Goal: Task Accomplishment & Management: Complete application form

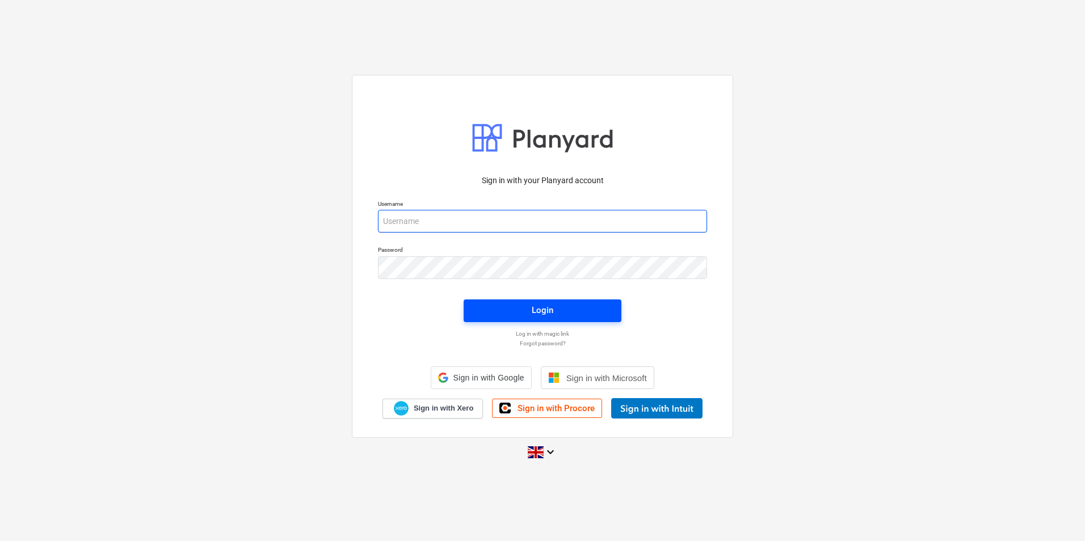
type input "[PERSON_NAME][EMAIL_ADDRESS][DOMAIN_NAME]"
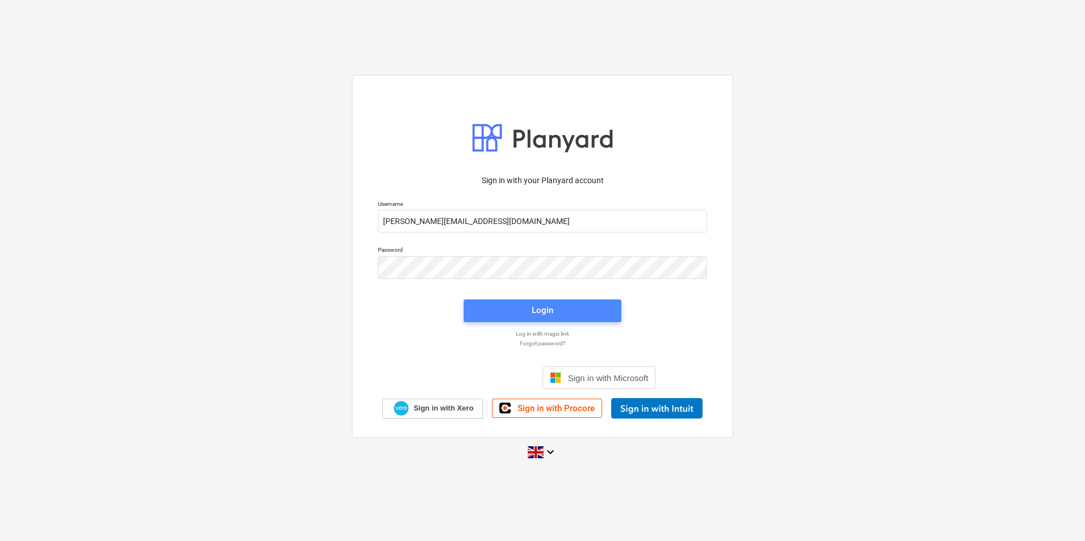
click at [566, 307] on span "Login" at bounding box center [542, 310] width 130 height 15
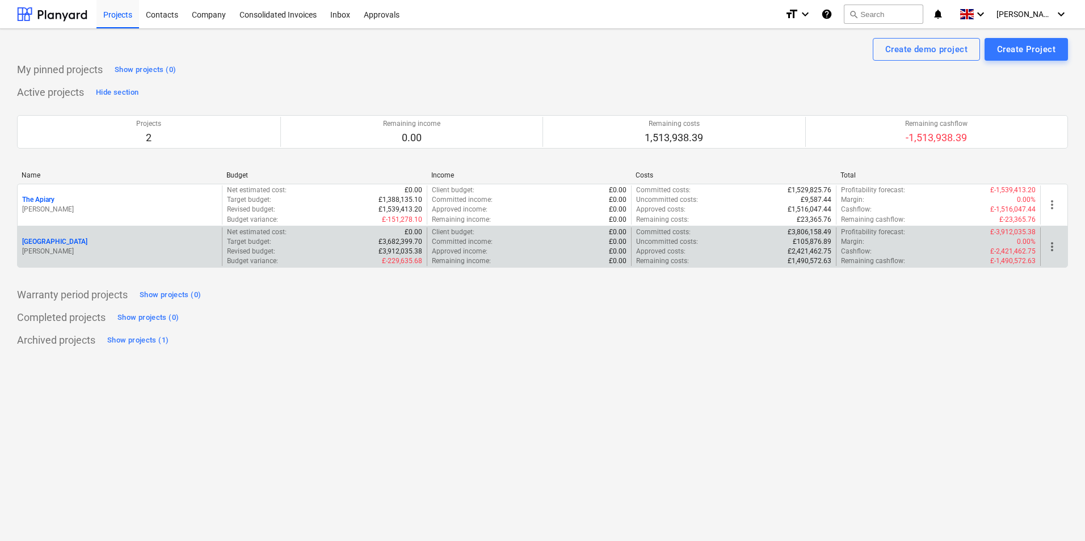
click at [126, 252] on p "[PERSON_NAME]" at bounding box center [119, 252] width 195 height 10
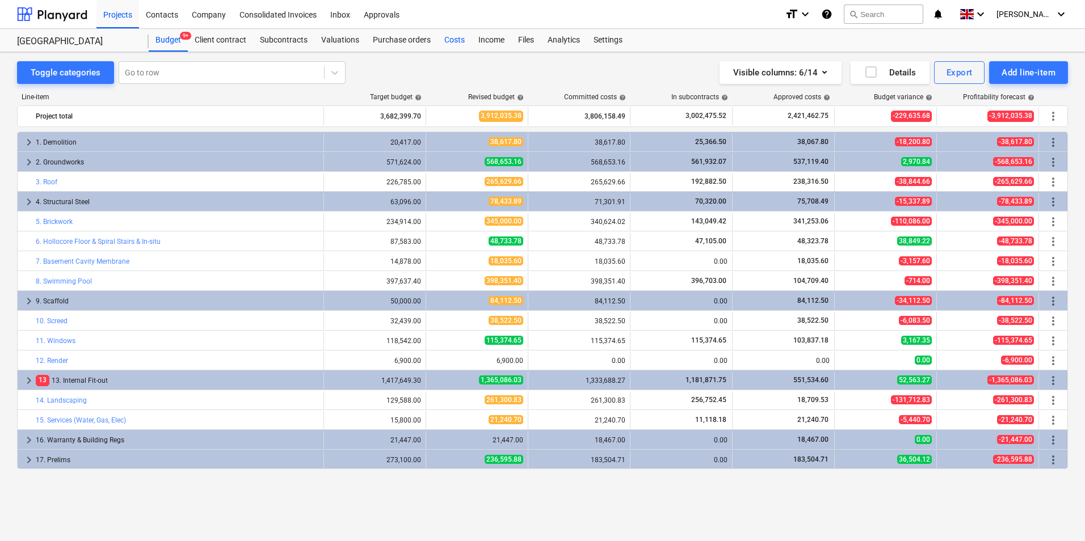
click at [445, 40] on div "Costs" at bounding box center [454, 40] width 34 height 23
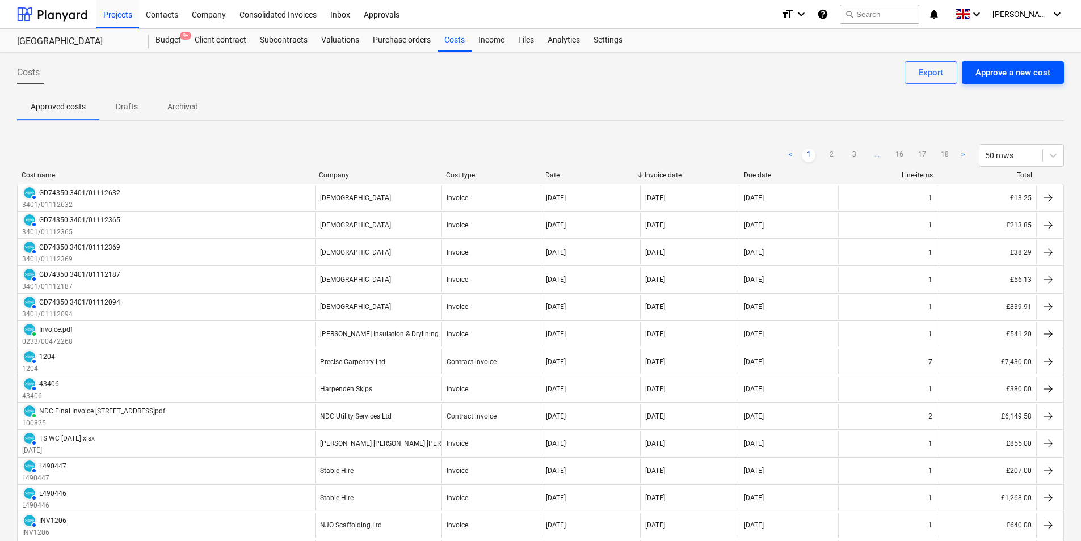
click at [1024, 71] on div "Approve a new cost" at bounding box center [1012, 72] width 75 height 15
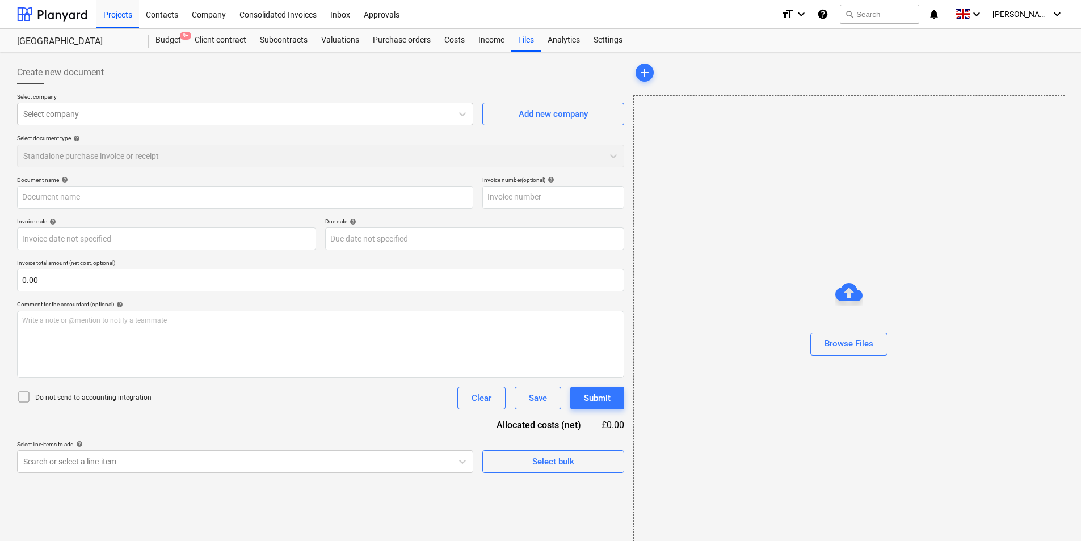
type input "GD74350_3401-01112848_2025-08-11.pdf"
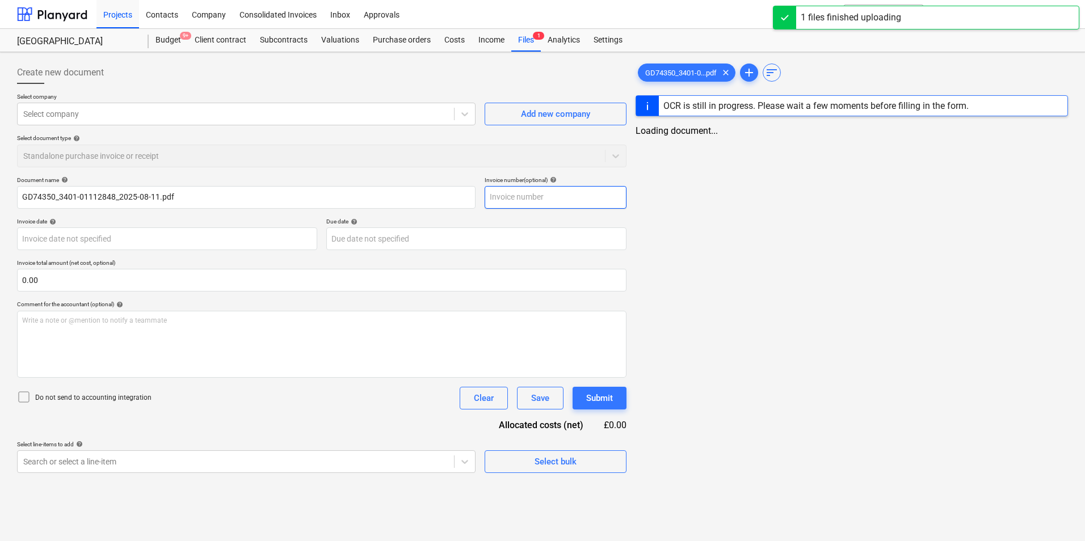
click at [541, 206] on input "text" at bounding box center [555, 197] width 142 height 23
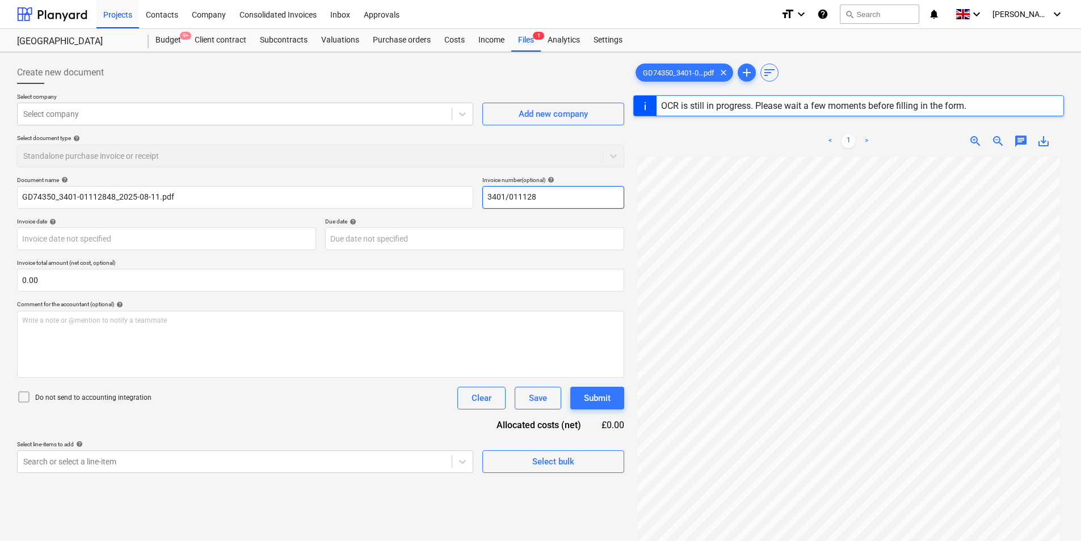
type input "3401/0111284"
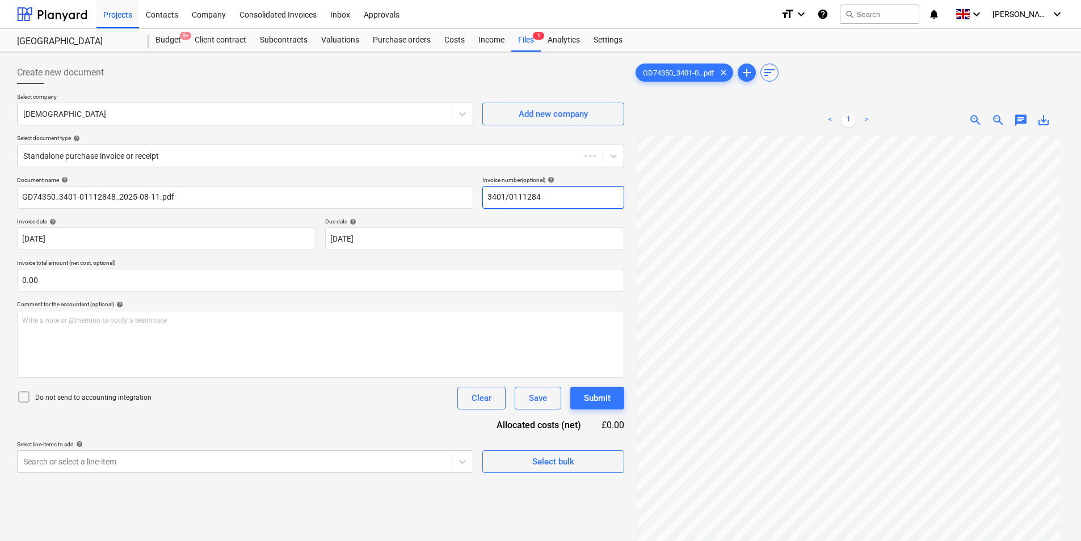
type input "GD74350"
type input "[DATE]"
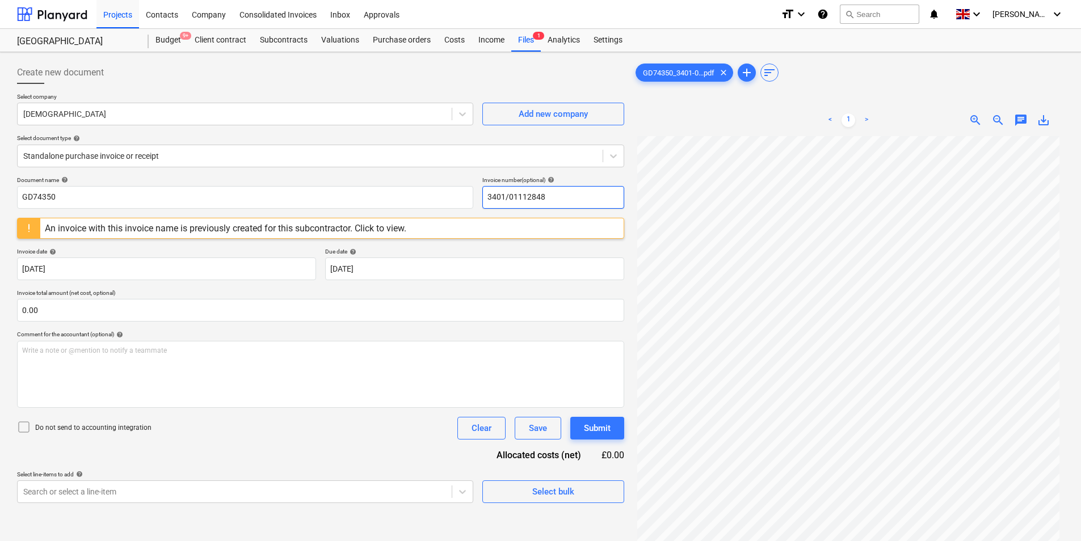
drag, startPoint x: 570, startPoint y: 196, endPoint x: 355, endPoint y: 235, distance: 217.9
click at [343, 207] on div "Document name help GD74350 Invoice number (optional) help 3401/01112848" at bounding box center [320, 192] width 607 height 32
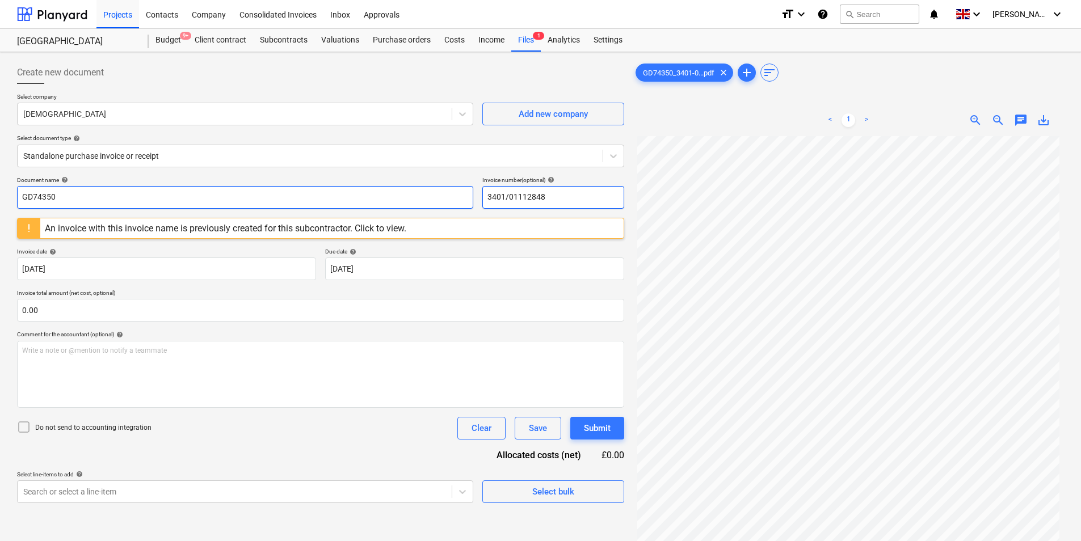
type input "3401/01112848"
click at [224, 202] on input "GD74350" at bounding box center [245, 197] width 456 height 23
paste input "3401/01112848"
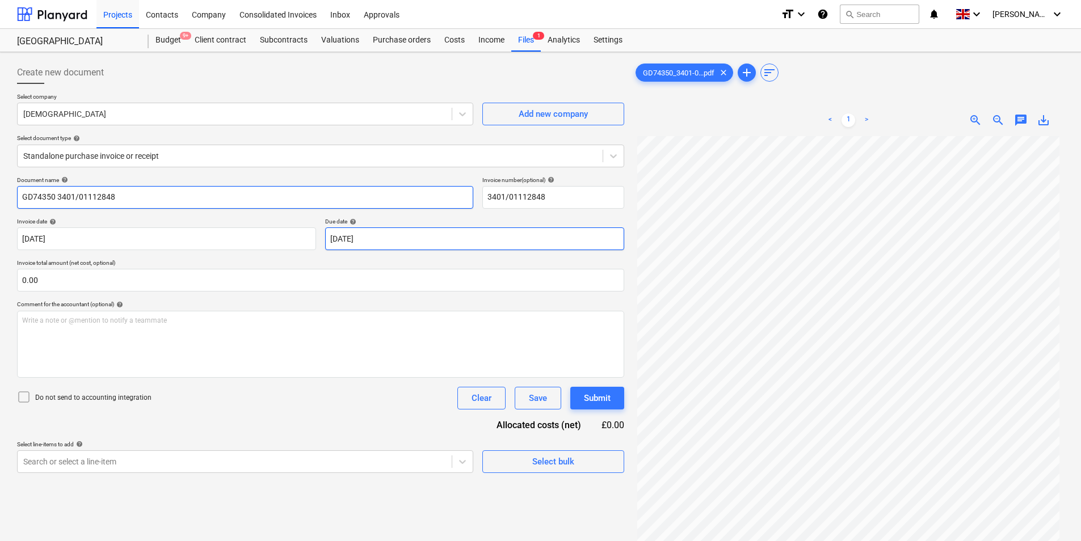
type input "GD74350 3401/01112848"
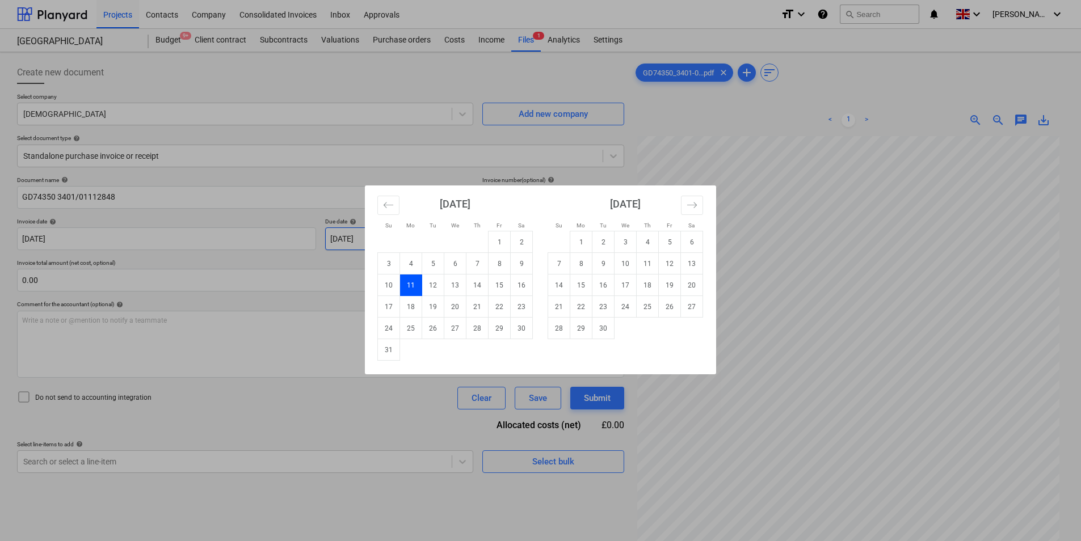
drag, startPoint x: 370, startPoint y: 229, endPoint x: 626, endPoint y: 343, distance: 279.8
click at [370, 229] on body "Projects Contacts Company Consolidated Invoices Inbox Approvals format_size key…" at bounding box center [540, 270] width 1081 height 541
drag, startPoint x: 600, startPoint y: 332, endPoint x: 592, endPoint y: 332, distance: 7.4
click at [600, 332] on td "30" at bounding box center [603, 329] width 22 height 22
type input "[DATE]"
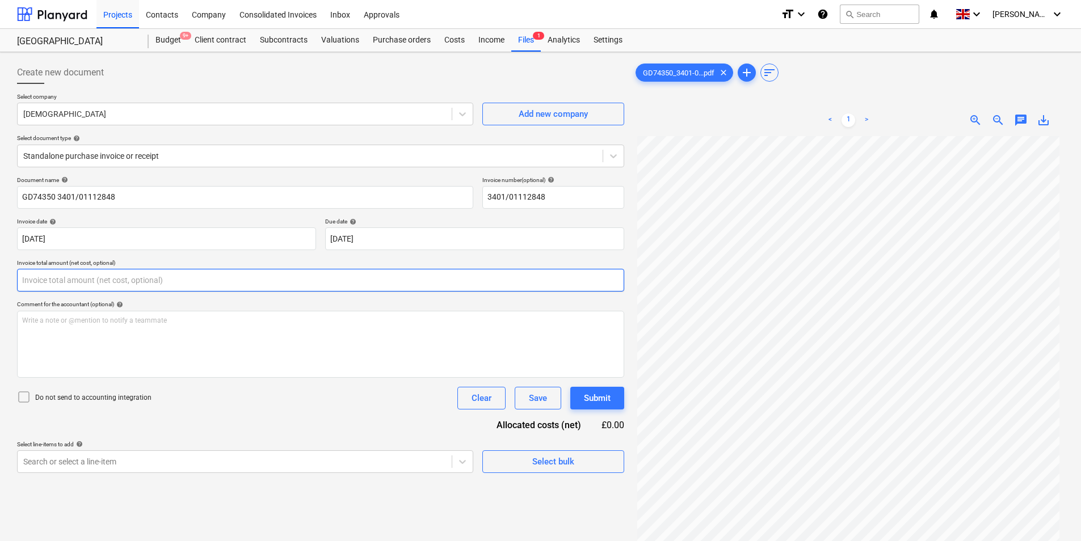
click at [145, 283] on input "text" at bounding box center [320, 280] width 607 height 23
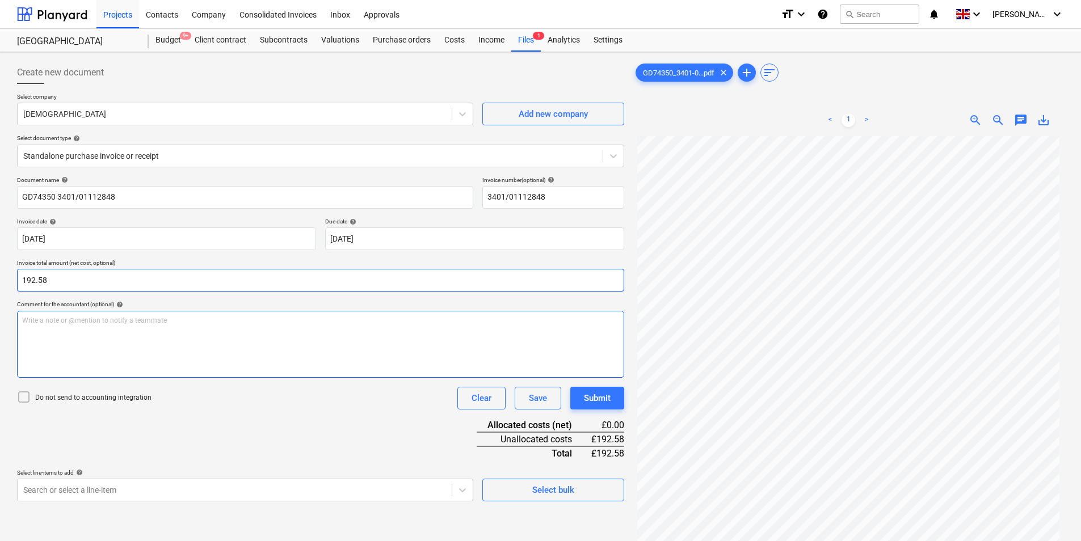
type input "192.58"
drag, startPoint x: 137, startPoint y: 335, endPoint x: 150, endPoint y: 329, distance: 14.2
click at [146, 334] on div "Write a note or @mention to notify a teammate [PERSON_NAME]" at bounding box center [320, 344] width 607 height 67
drag, startPoint x: 20, startPoint y: 319, endPoint x: 77, endPoint y: 356, distance: 68.1
click at [82, 349] on div "36m 47x150mm 96m 25x38mm Hangers" at bounding box center [320, 344] width 607 height 67
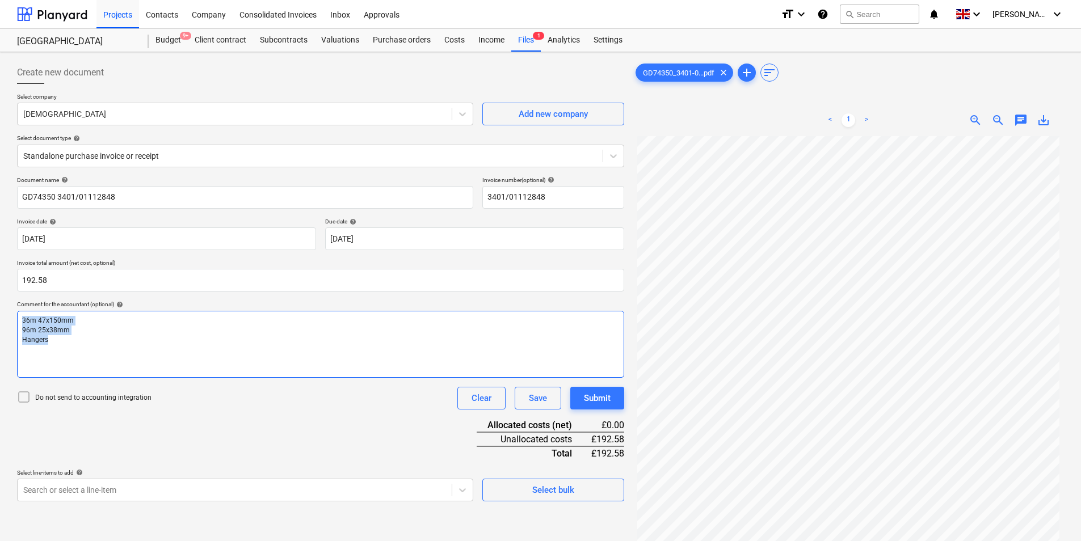
copy div "36m 47x150mm 96m 25x38mm Hangers"
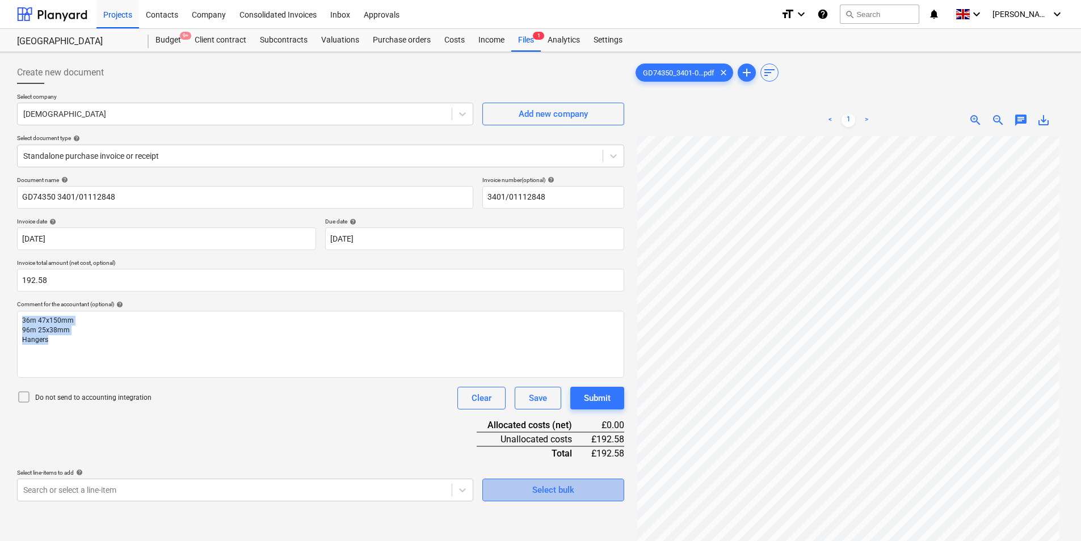
click at [554, 491] on div "Select bulk" at bounding box center [553, 490] width 42 height 15
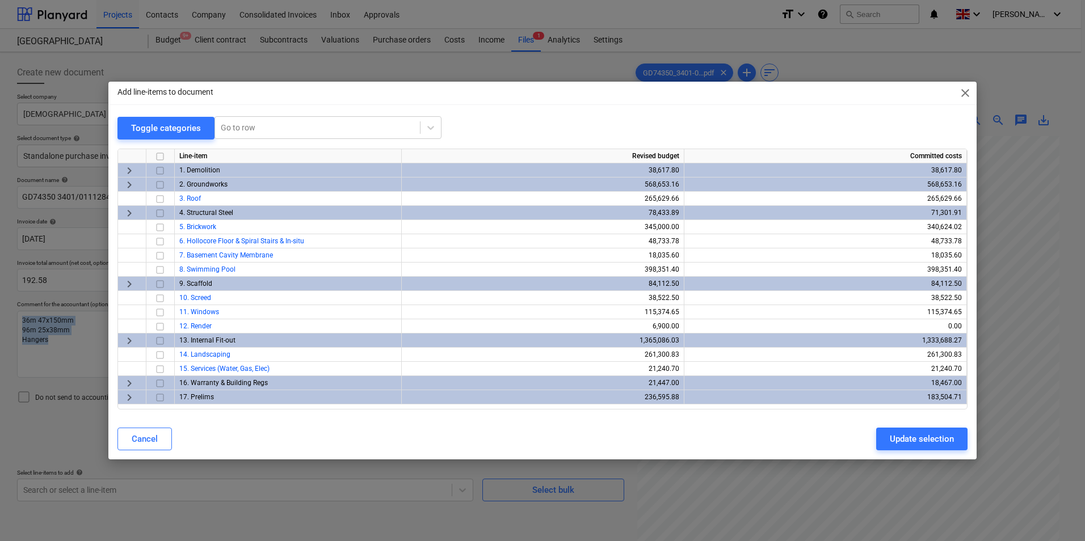
click at [128, 343] on span "keyboard_arrow_right" at bounding box center [130, 341] width 14 height 14
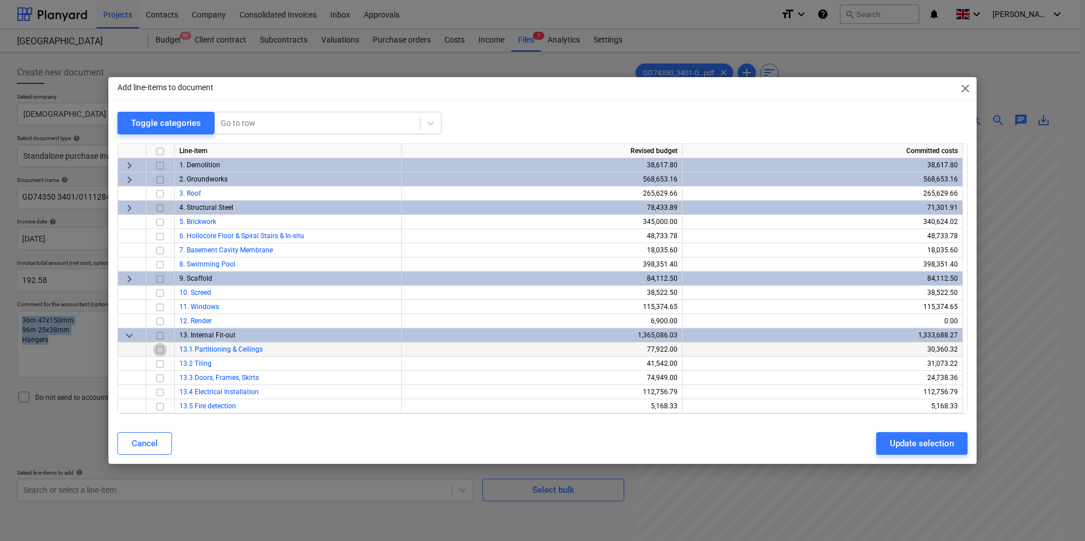
click at [157, 351] on input "checkbox" at bounding box center [160, 350] width 14 height 14
click at [908, 445] on div "Update selection" at bounding box center [922, 443] width 64 height 15
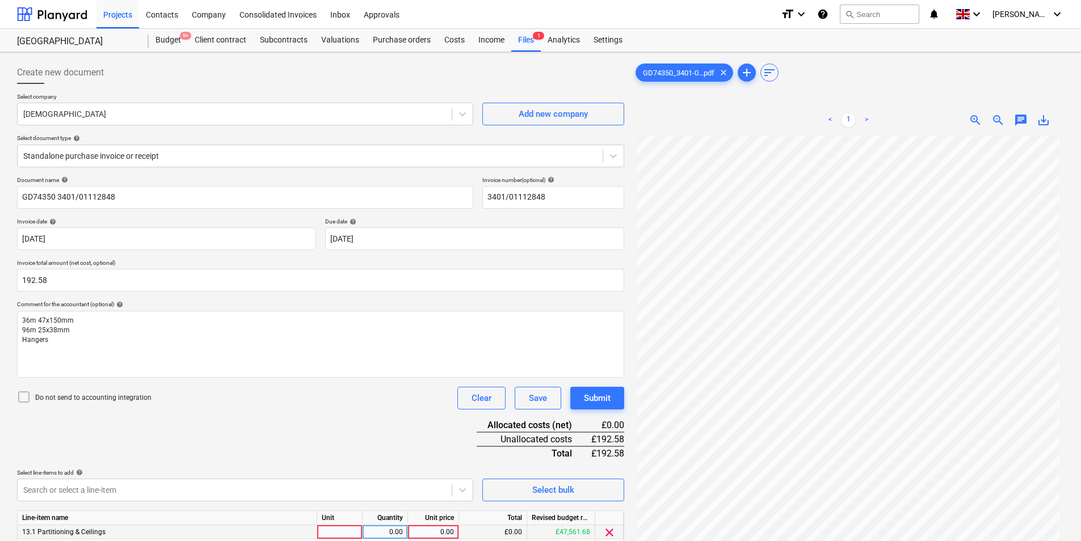
click at [348, 525] on div at bounding box center [339, 532] width 45 height 14
type input "ea"
type input "192.58"
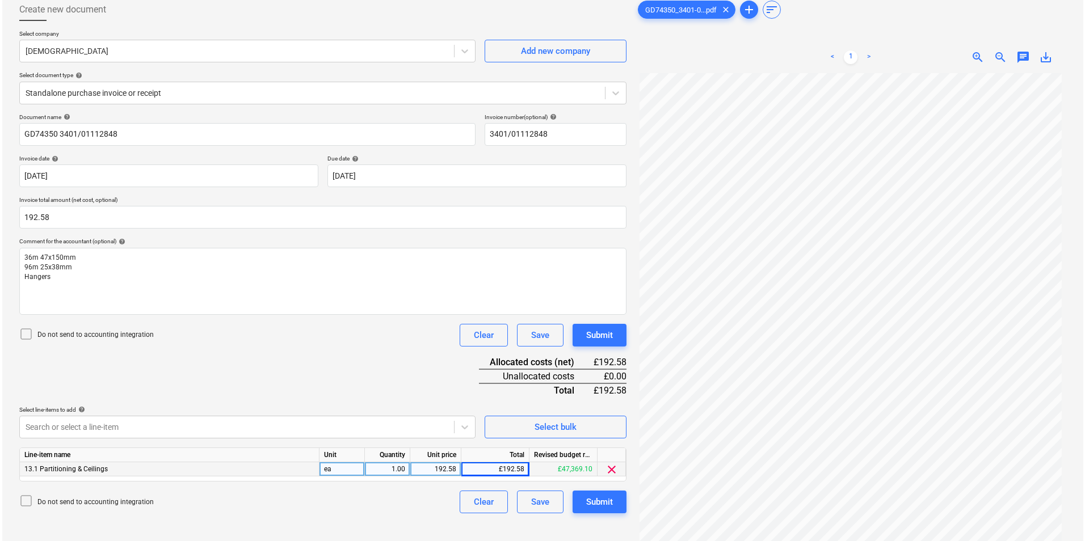
scroll to position [113, 0]
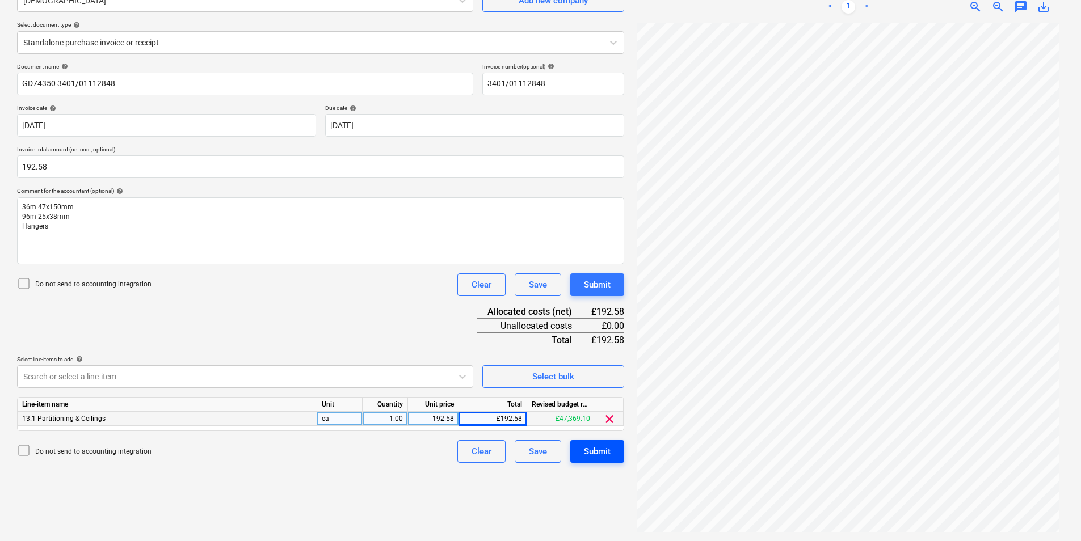
click at [602, 452] on div "Submit" at bounding box center [597, 451] width 27 height 15
